Goal: Connect with others: Connect with others

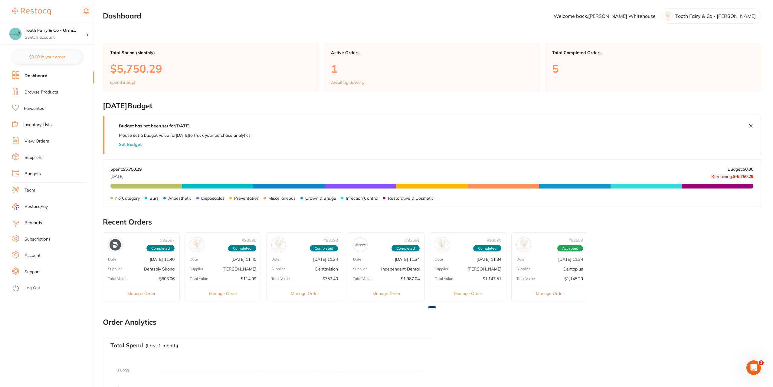
click at [38, 156] on link "Suppliers" at bounding box center [34, 158] width 18 height 6
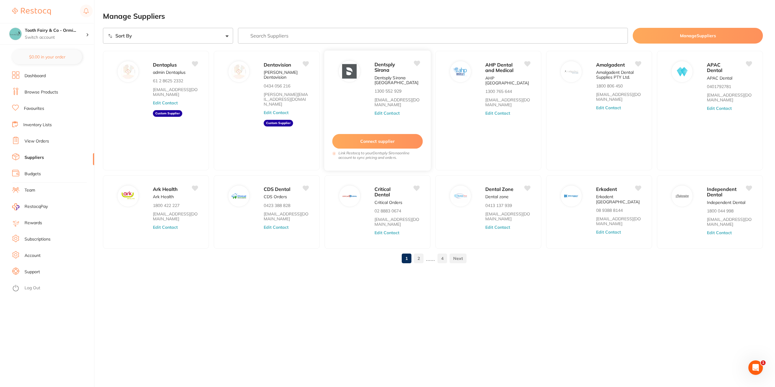
click at [379, 139] on button "Connect supplier" at bounding box center [377, 141] width 91 height 15
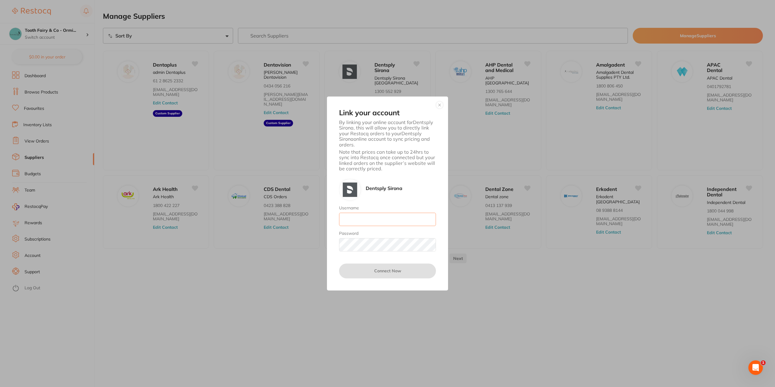
click at [375, 220] on input "Username" at bounding box center [387, 219] width 97 height 13
type input "[EMAIL_ADDRESS][DOMAIN_NAME]"
click at [360, 275] on button "Connect Now" at bounding box center [387, 271] width 97 height 15
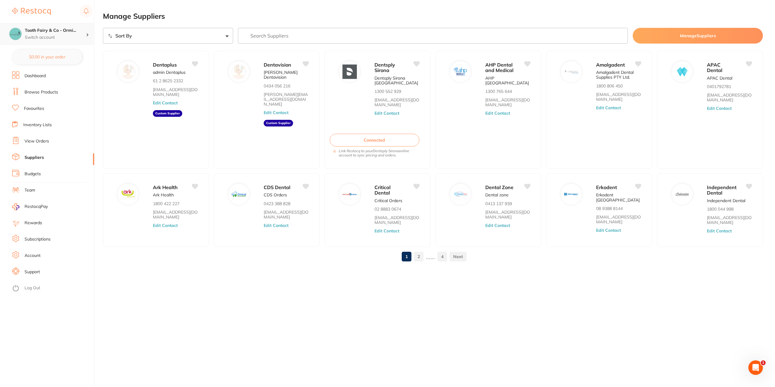
click at [53, 35] on p "Switch account" at bounding box center [55, 38] width 61 height 6
click at [54, 52] on h4 "Tooth Fairy & Co - Thornlands" at bounding box center [57, 52] width 63 height 6
click at [379, 140] on button "Connect supplier" at bounding box center [377, 141] width 91 height 15
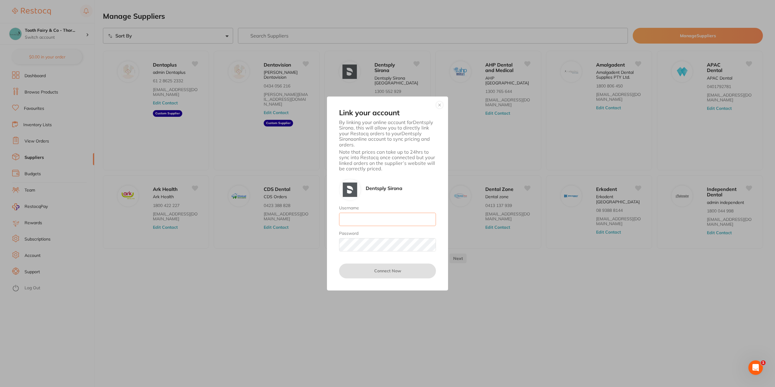
click at [366, 218] on input "Username" at bounding box center [387, 219] width 97 height 13
type input "[EMAIL_ADDRESS][DOMAIN_NAME]"
click at [367, 275] on button "Connect Now" at bounding box center [387, 271] width 97 height 15
